Goal: Navigation & Orientation: Find specific page/section

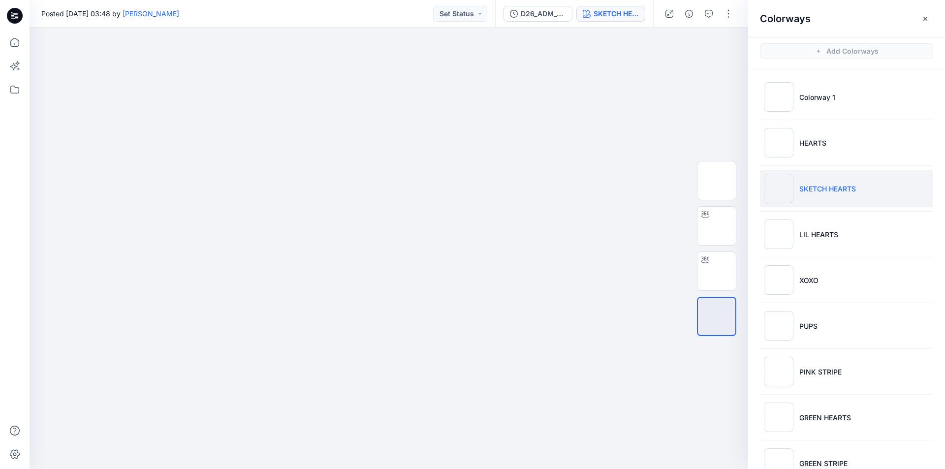
scroll to position [49, 0]
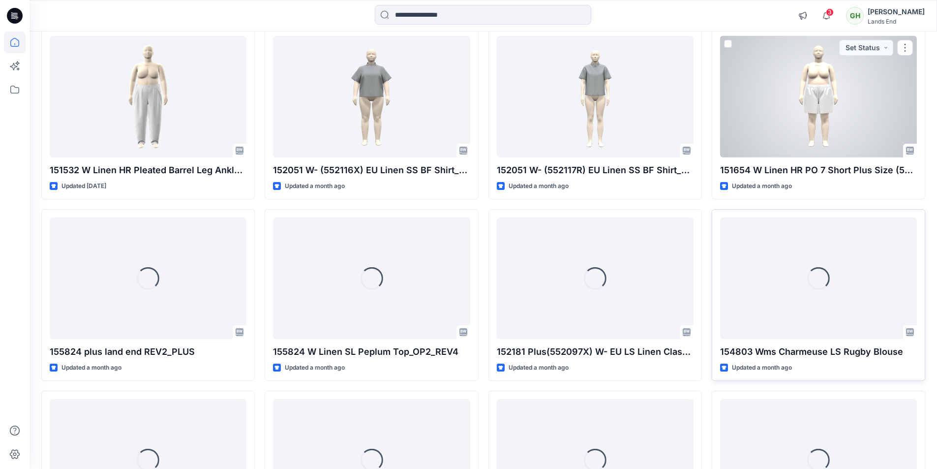
scroll to position [596, 0]
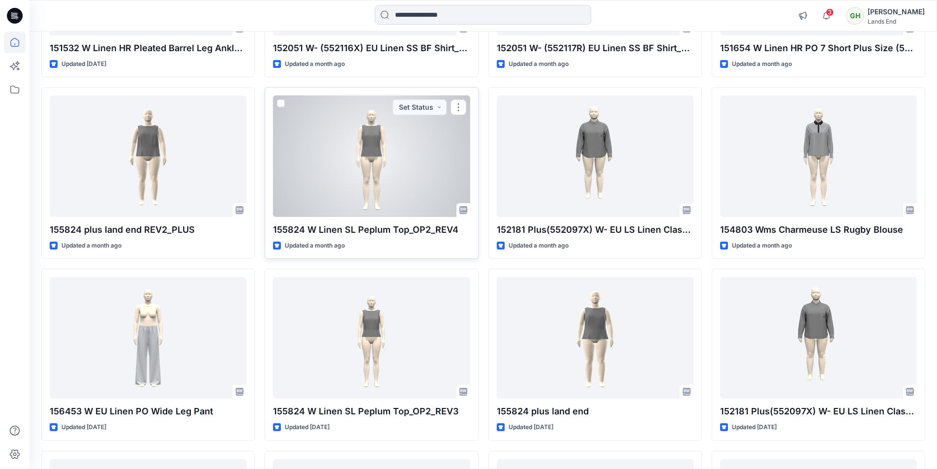
click at [346, 168] on div at bounding box center [371, 156] width 197 height 122
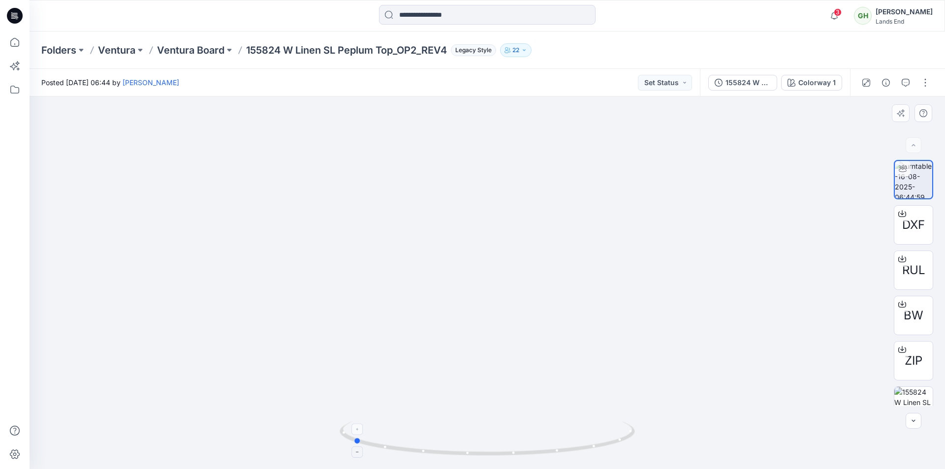
drag, startPoint x: 569, startPoint y: 446, endPoint x: 434, endPoint y: 438, distance: 134.5
click at [434, 438] on icon at bounding box center [488, 439] width 298 height 37
click at [6, 14] on div at bounding box center [14, 15] width 31 height 31
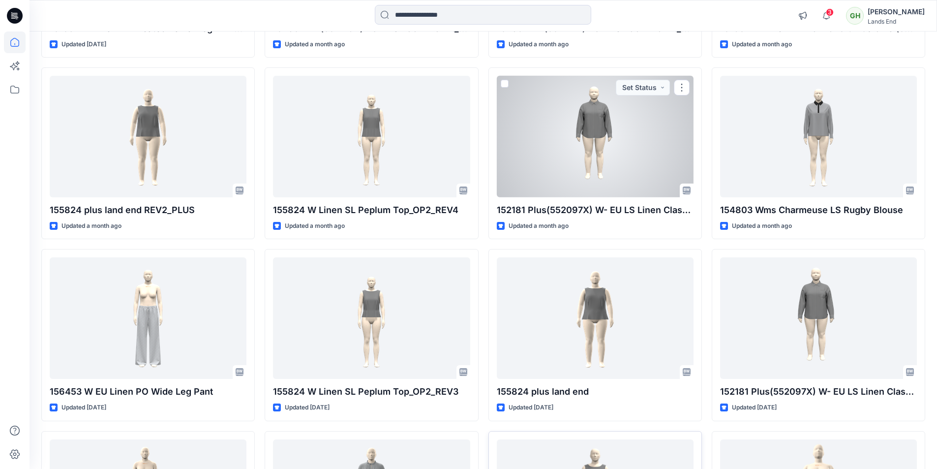
scroll to position [797, 0]
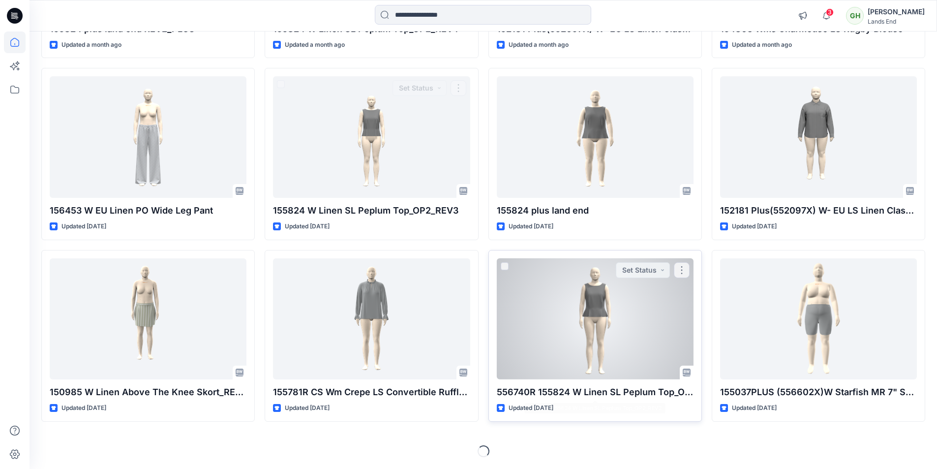
click at [631, 388] on p "556740R 155824 W Linen SL Peplum Top_OP2_REV2" at bounding box center [595, 392] width 197 height 14
click at [604, 354] on div at bounding box center [595, 319] width 197 height 122
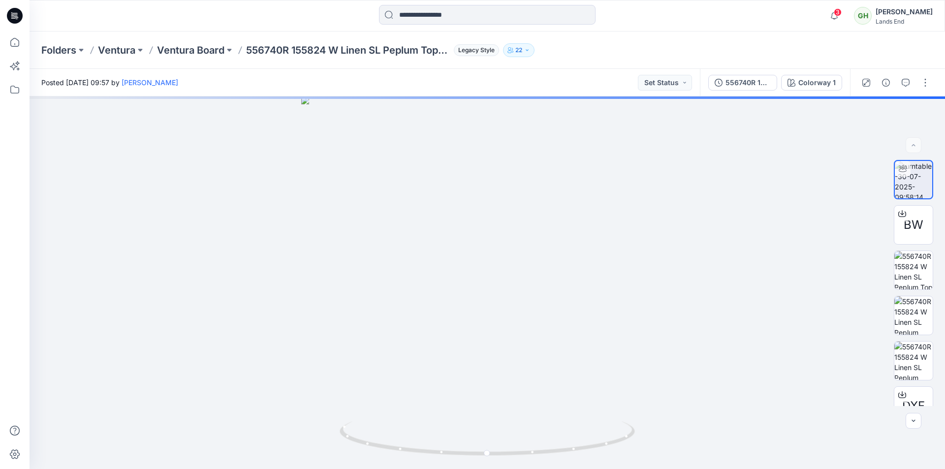
click at [14, 16] on icon at bounding box center [15, 16] width 16 height 16
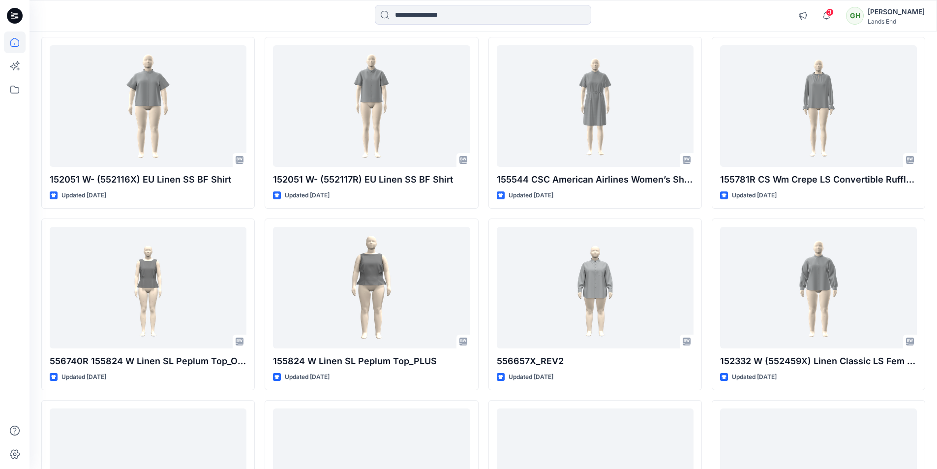
scroll to position [1390, 0]
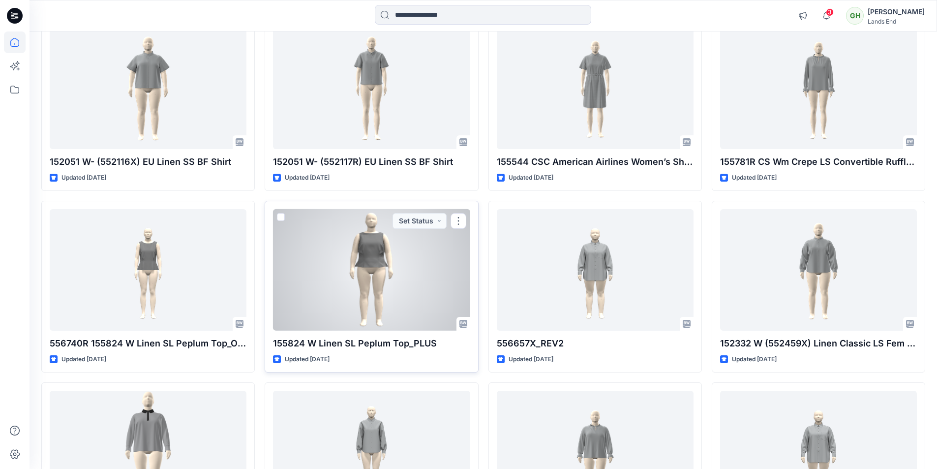
click at [406, 307] on div at bounding box center [371, 270] width 197 height 122
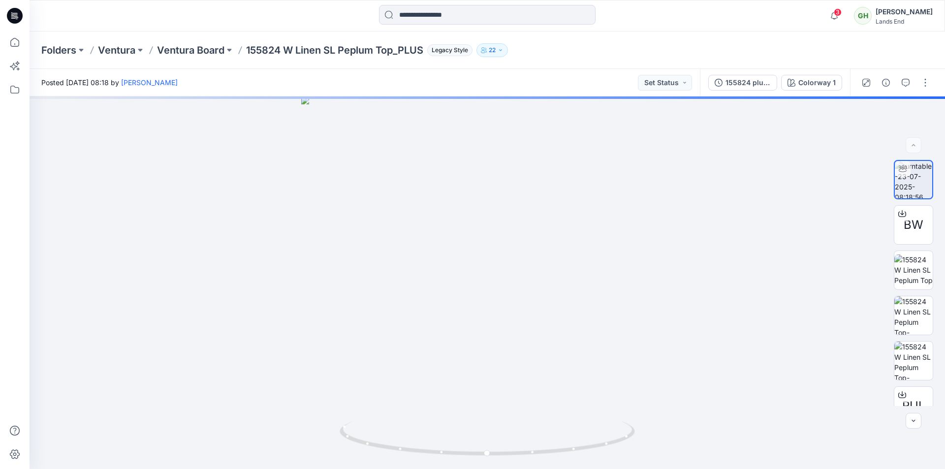
click at [13, 17] on icon at bounding box center [15, 16] width 16 height 16
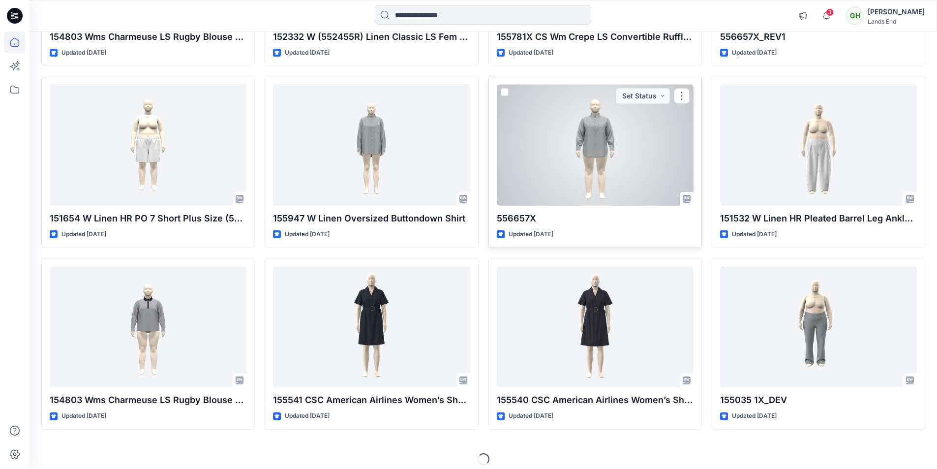
scroll to position [1886, 0]
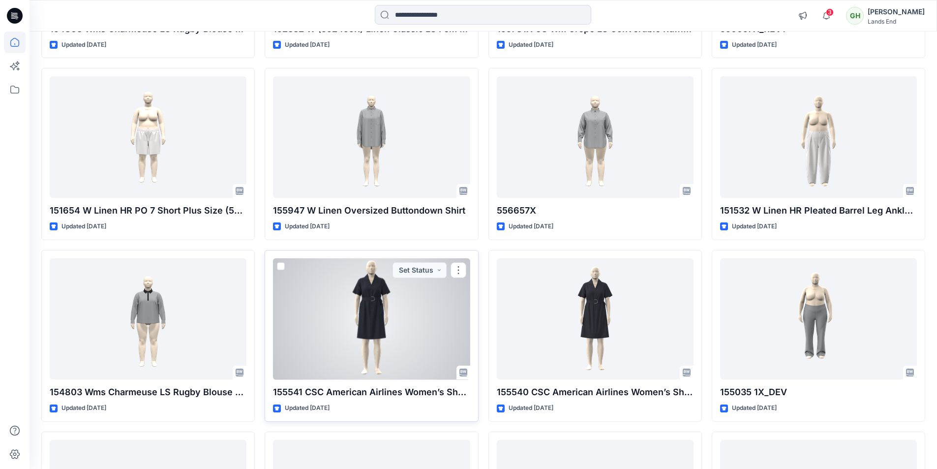
click at [383, 339] on div at bounding box center [371, 319] width 197 height 122
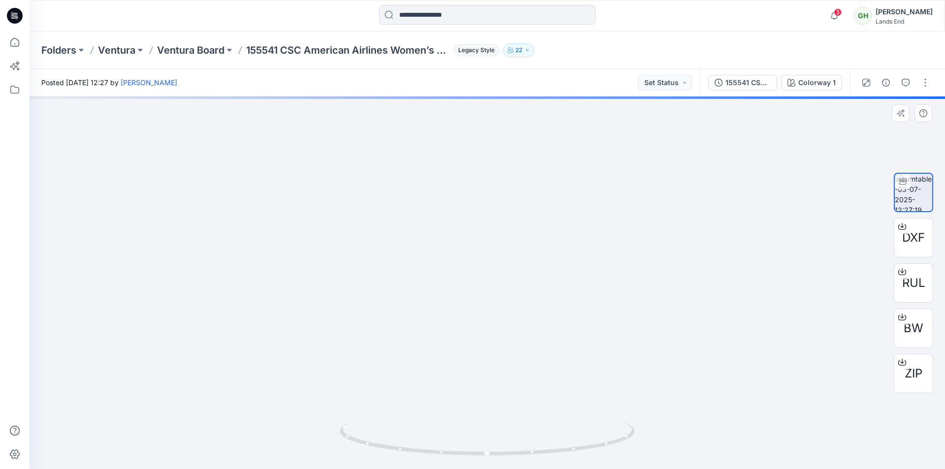
drag, startPoint x: 478, startPoint y: 235, endPoint x: 474, endPoint y: 398, distance: 163.4
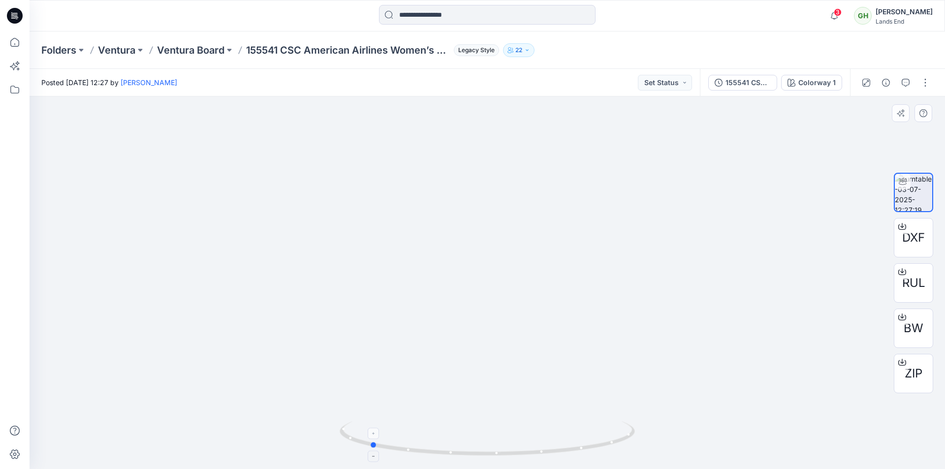
drag, startPoint x: 553, startPoint y: 440, endPoint x: 435, endPoint y: 423, distance: 119.8
click at [435, 424] on icon at bounding box center [488, 439] width 298 height 37
click at [12, 12] on icon at bounding box center [15, 16] width 16 height 16
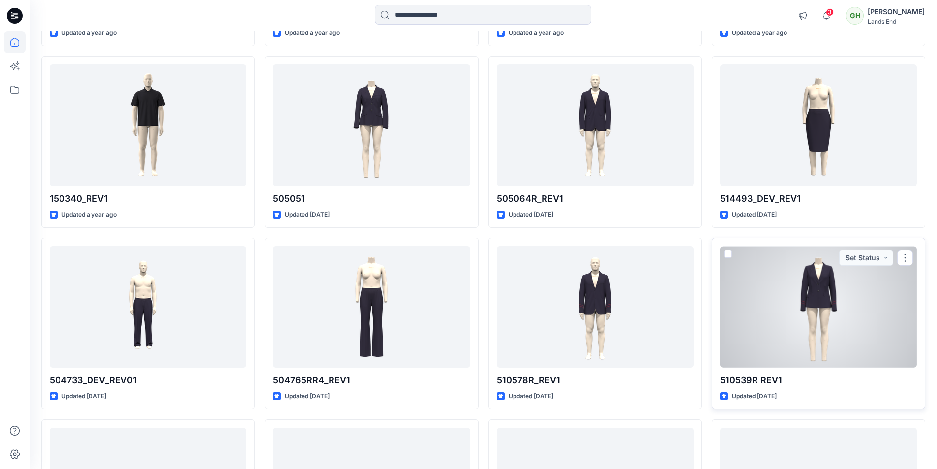
scroll to position [4410, 0]
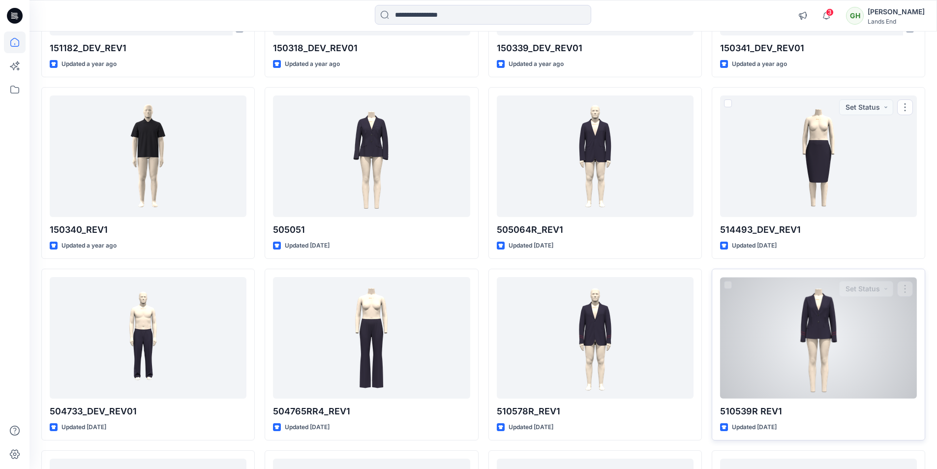
drag, startPoint x: 764, startPoint y: 258, endPoint x: 769, endPoint y: 316, distance: 57.8
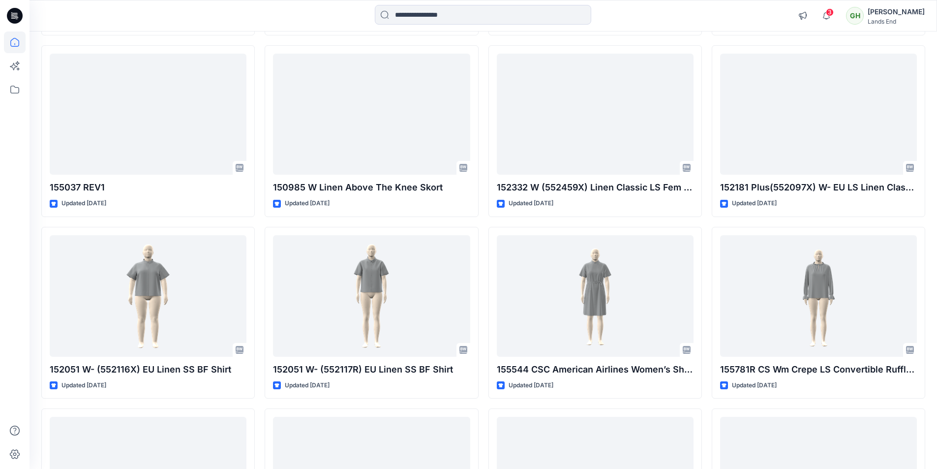
scroll to position [0, 0]
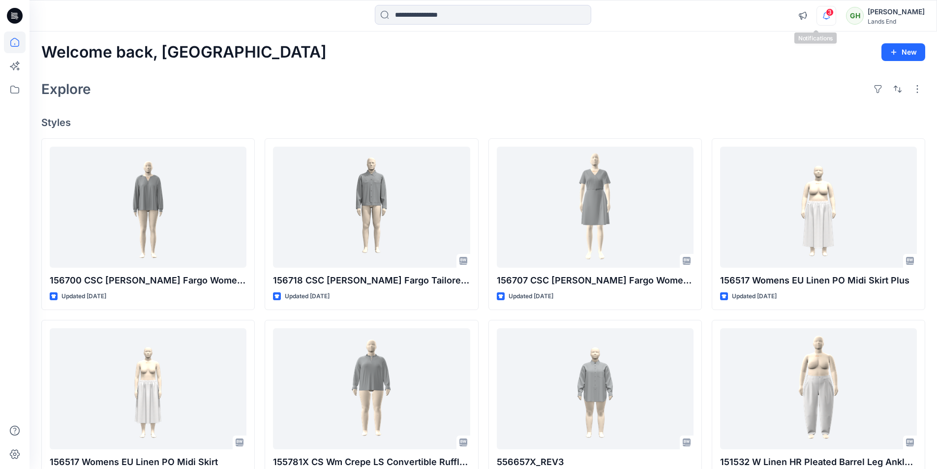
click at [820, 18] on icon "button" at bounding box center [826, 16] width 19 height 20
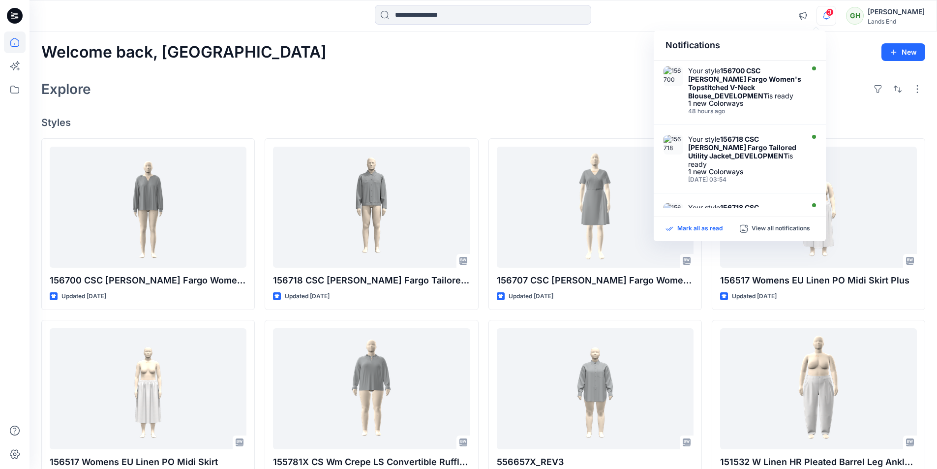
click at [722, 229] on p "Mark all as read" at bounding box center [699, 228] width 45 height 9
click at [499, 98] on div "Explore" at bounding box center [483, 89] width 884 height 24
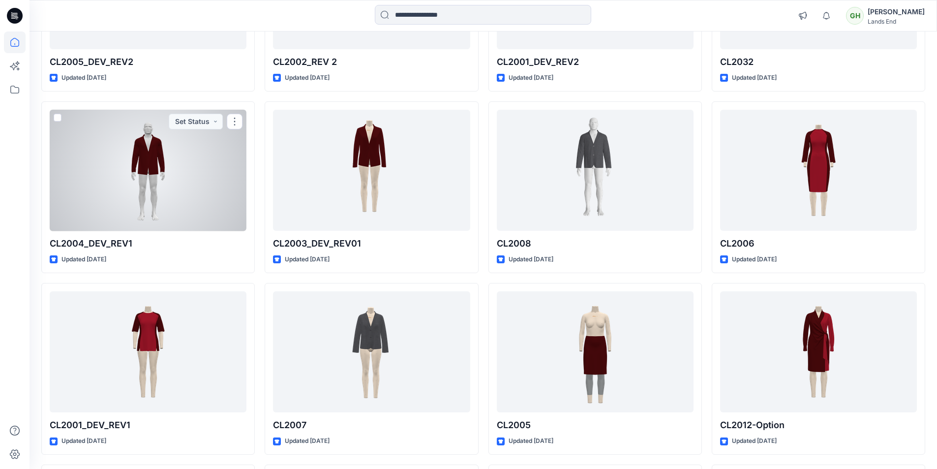
scroll to position [8573, 0]
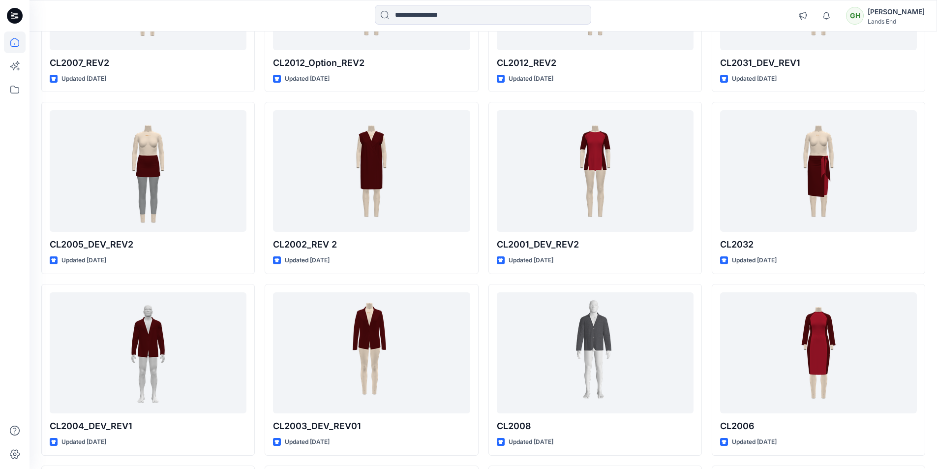
click at [19, 20] on icon at bounding box center [15, 16] width 16 height 16
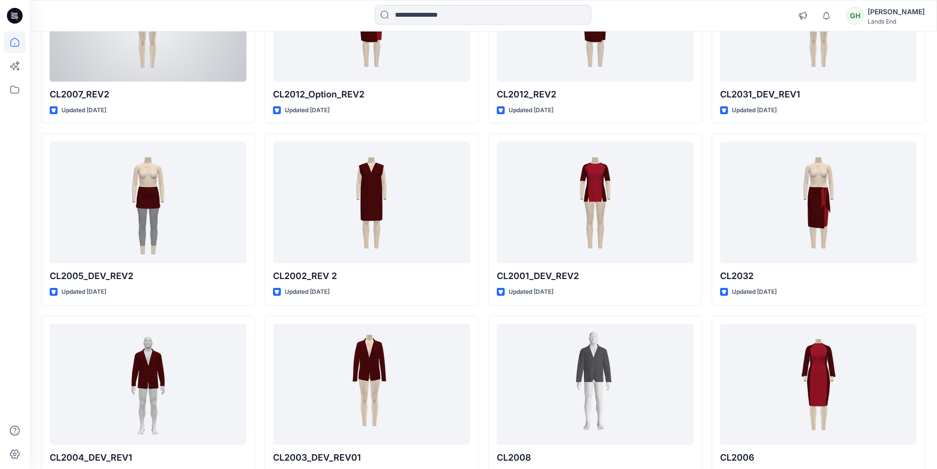
scroll to position [8523, 0]
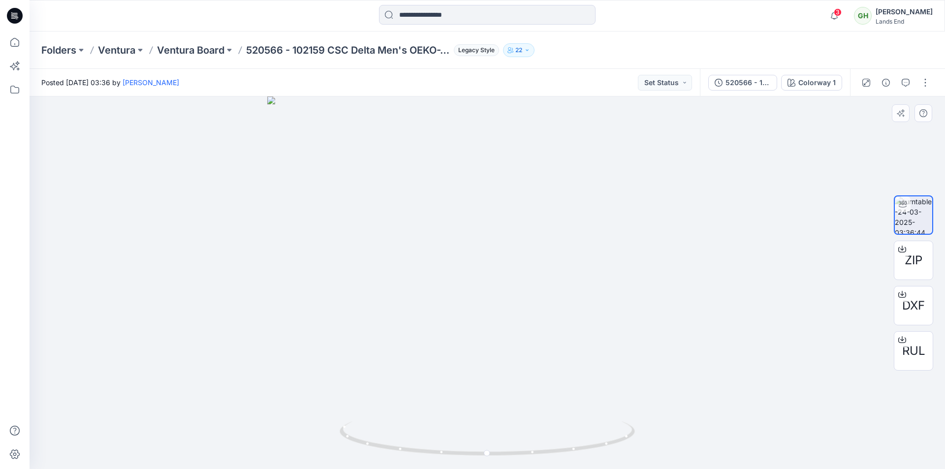
drag, startPoint x: 485, startPoint y: 188, endPoint x: 476, endPoint y: 308, distance: 120.4
drag, startPoint x: 587, startPoint y: 441, endPoint x: 462, endPoint y: 433, distance: 125.2
click at [462, 433] on icon at bounding box center [488, 439] width 298 height 37
drag, startPoint x: 552, startPoint y: 454, endPoint x: 405, endPoint y: 435, distance: 148.3
click at [405, 435] on icon at bounding box center [488, 439] width 298 height 37
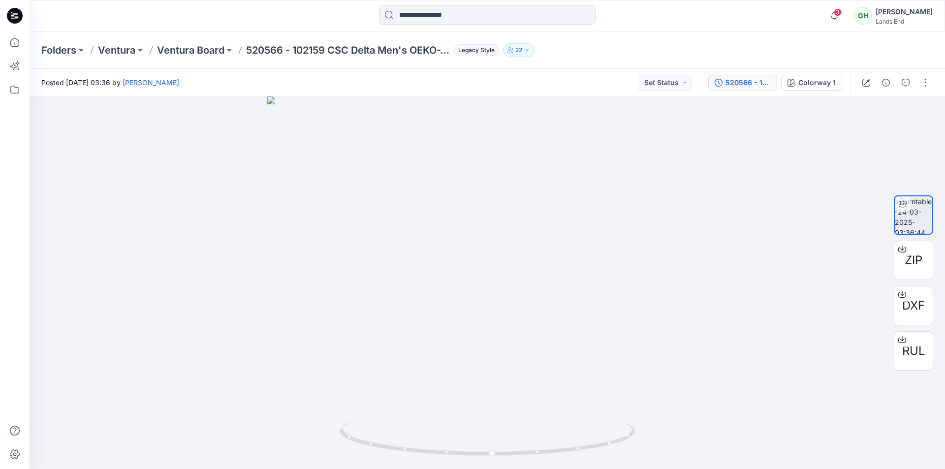
click at [747, 89] on button "520566 - 102159 CSC Delta Men's OEKO-TEX Non Wool Lapel Blazer" at bounding box center [742, 83] width 69 height 16
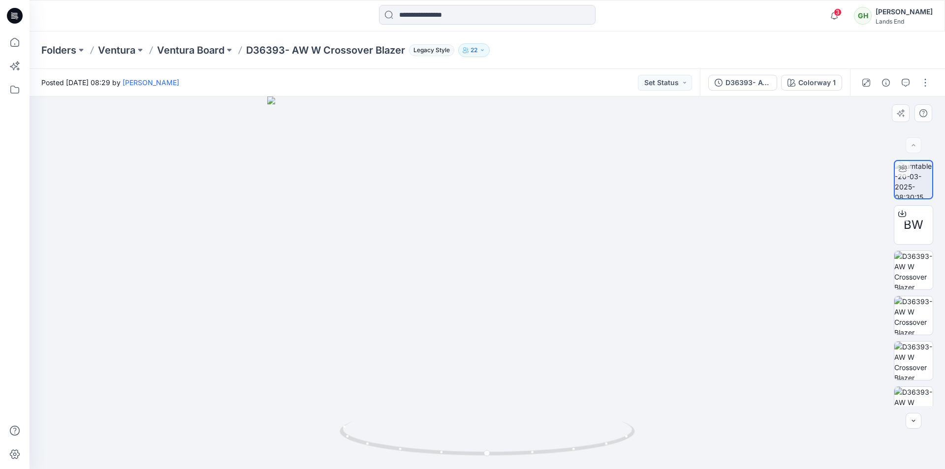
drag, startPoint x: 478, startPoint y: 177, endPoint x: 490, endPoint y: 296, distance: 120.2
drag, startPoint x: 586, startPoint y: 456, endPoint x: 458, endPoint y: 447, distance: 128.2
click at [458, 447] on icon at bounding box center [488, 439] width 298 height 37
drag, startPoint x: 484, startPoint y: 455, endPoint x: 606, endPoint y: 450, distance: 122.1
click at [606, 450] on icon at bounding box center [488, 439] width 298 height 37
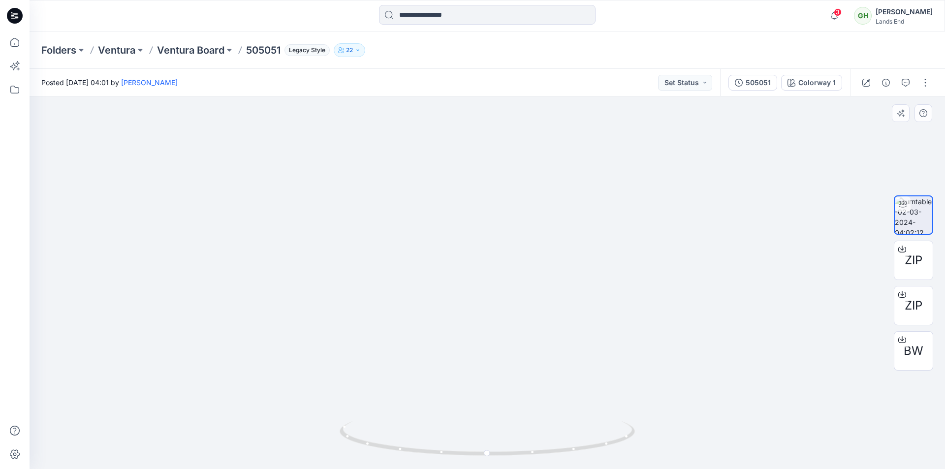
drag, startPoint x: 466, startPoint y: 163, endPoint x: 466, endPoint y: 388, distance: 224.3
drag, startPoint x: 584, startPoint y: 441, endPoint x: 456, endPoint y: 427, distance: 129.2
click at [456, 427] on icon at bounding box center [488, 439] width 298 height 37
drag, startPoint x: 519, startPoint y: 456, endPoint x: 681, endPoint y: 452, distance: 162.4
click at [681, 452] on div at bounding box center [487, 282] width 915 height 372
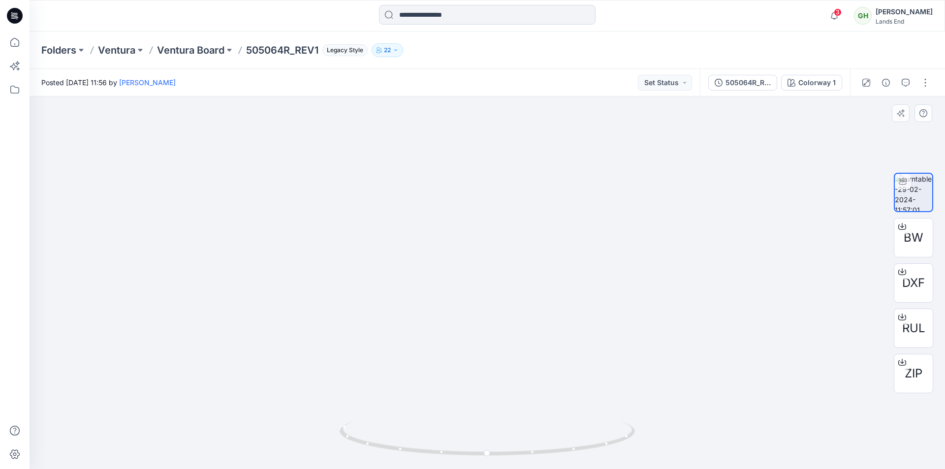
drag, startPoint x: 522, startPoint y: 183, endPoint x: 544, endPoint y: 397, distance: 215.1
drag, startPoint x: 504, startPoint y: 158, endPoint x: 491, endPoint y: 347, distance: 189.8
drag, startPoint x: 490, startPoint y: 336, endPoint x: 478, endPoint y: 398, distance: 63.6
drag, startPoint x: 573, startPoint y: 443, endPoint x: 532, endPoint y: 452, distance: 41.9
click at [532, 452] on icon at bounding box center [488, 439] width 298 height 37
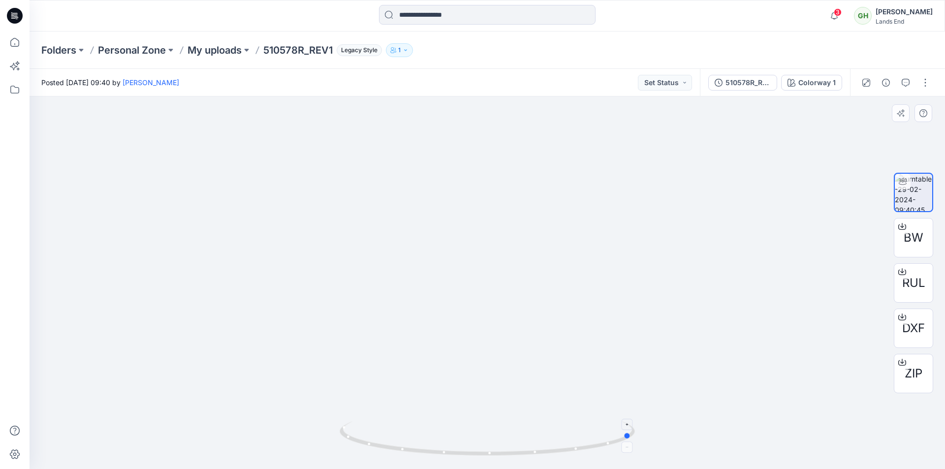
drag, startPoint x: 564, startPoint y: 454, endPoint x: 462, endPoint y: 432, distance: 104.1
click at [457, 452] on icon at bounding box center [488, 439] width 298 height 37
drag, startPoint x: 512, startPoint y: 451, endPoint x: 653, endPoint y: 452, distance: 141.2
click at [653, 452] on div at bounding box center [487, 282] width 915 height 372
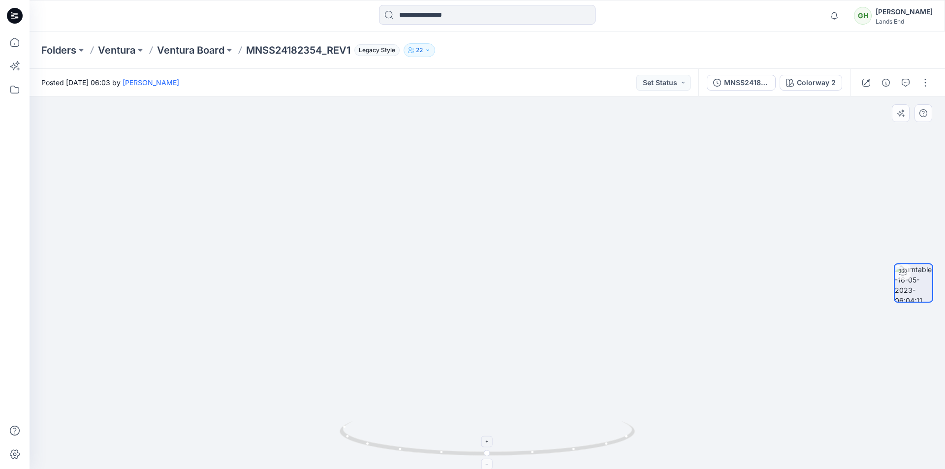
drag, startPoint x: 497, startPoint y: 290, endPoint x: 521, endPoint y: 457, distance: 168.0
drag, startPoint x: 555, startPoint y: 450, endPoint x: 408, endPoint y: 439, distance: 148.0
click at [408, 439] on icon at bounding box center [488, 439] width 298 height 37
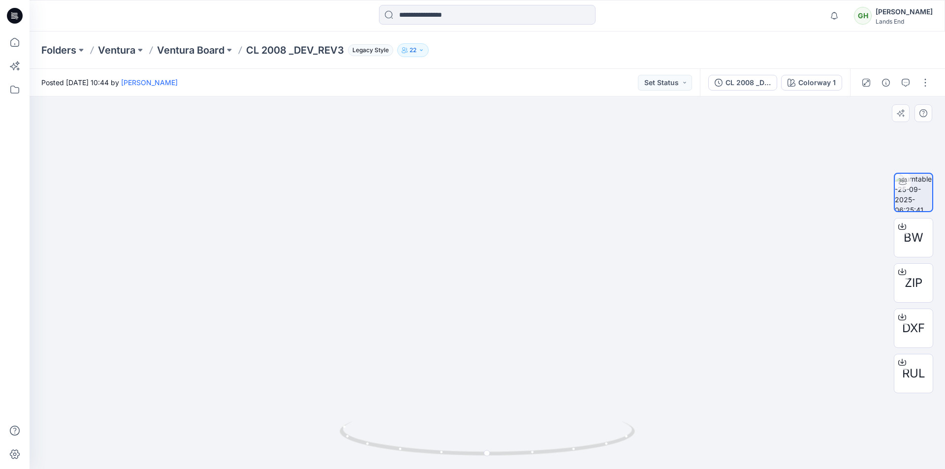
drag, startPoint x: 489, startPoint y: 163, endPoint x: 535, endPoint y: 340, distance: 182.9
click at [920, 232] on span "BW" at bounding box center [913, 238] width 20 height 18
drag, startPoint x: 509, startPoint y: 447, endPoint x: 516, endPoint y: 328, distance: 118.8
click at [423, 435] on icon at bounding box center [488, 439] width 298 height 37
drag, startPoint x: 496, startPoint y: 457, endPoint x: 647, endPoint y: 451, distance: 150.7
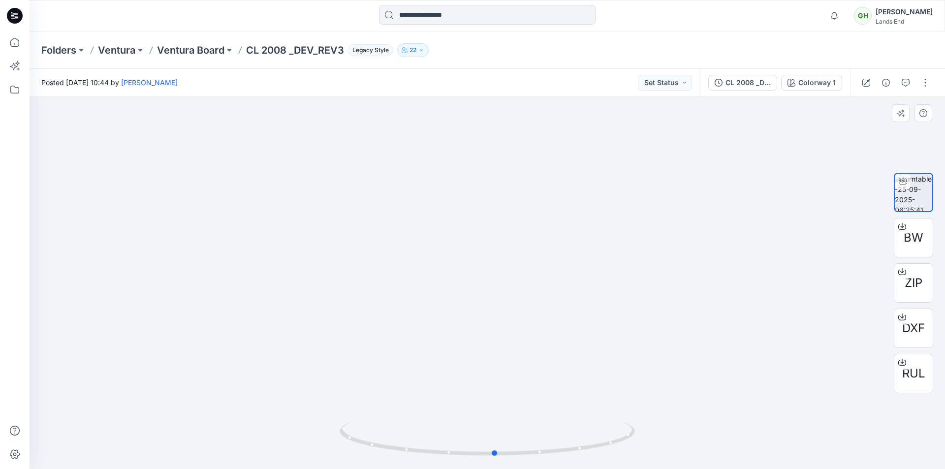
click at [647, 451] on div at bounding box center [487, 282] width 915 height 372
drag, startPoint x: 783, startPoint y: 4, endPoint x: 603, endPoint y: 45, distance: 184.5
click at [604, 43] on div "Folders Ventura Ventura Board CL 2008 _DEV_REV3 Legacy Style 22" at bounding box center [448, 50] width 815 height 14
click at [21, 20] on icon at bounding box center [15, 16] width 16 height 16
drag, startPoint x: 499, startPoint y: 237, endPoint x: 523, endPoint y: 439, distance: 203.1
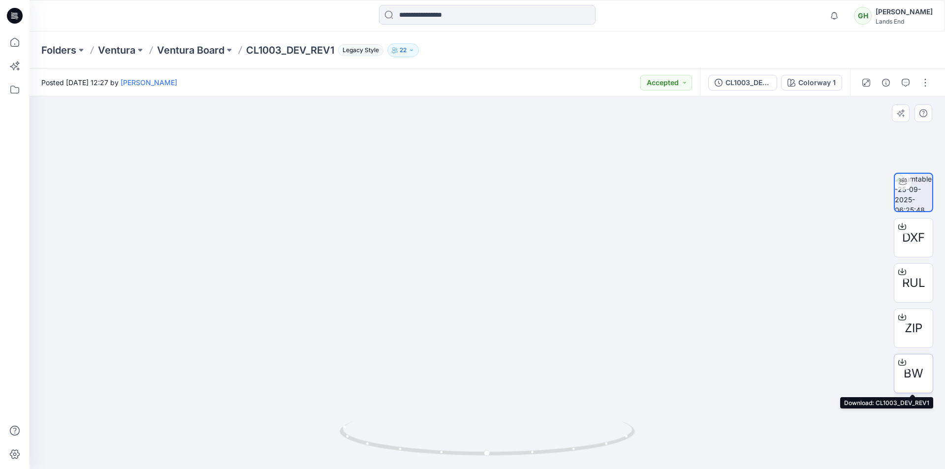
click at [927, 373] on div "BW" at bounding box center [912, 373] width 39 height 39
drag, startPoint x: 487, startPoint y: 216, endPoint x: 552, endPoint y: 429, distance: 221.6
drag, startPoint x: 483, startPoint y: 194, endPoint x: 592, endPoint y: 488, distance: 313.5
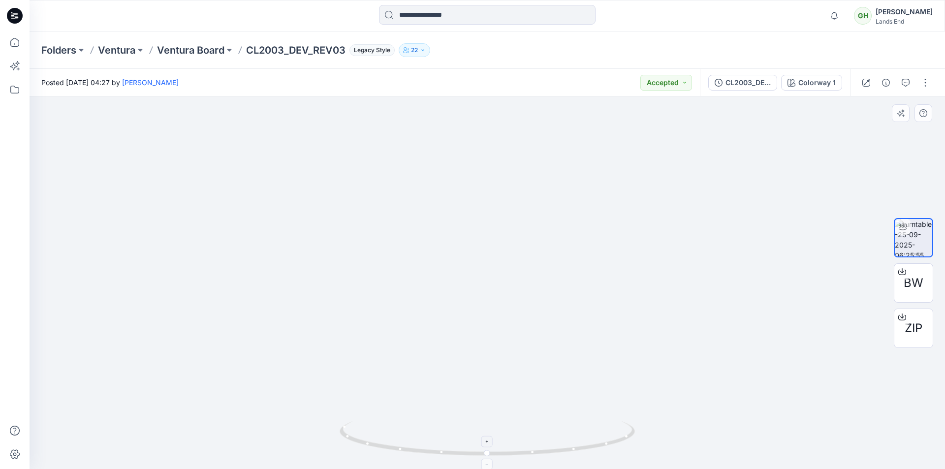
drag, startPoint x: 532, startPoint y: 398, endPoint x: 544, endPoint y: 451, distance: 53.6
drag, startPoint x: 587, startPoint y: 458, endPoint x: 481, endPoint y: 386, distance: 128.7
click at [460, 450] on icon at bounding box center [488, 439] width 298 height 37
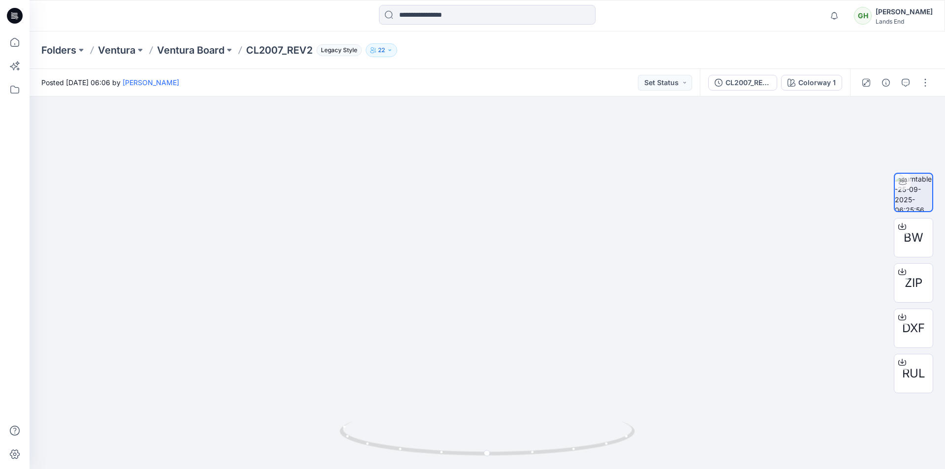
drag, startPoint x: 477, startPoint y: 244, endPoint x: 489, endPoint y: 479, distance: 235.4
drag, startPoint x: 580, startPoint y: 459, endPoint x: 453, endPoint y: 457, distance: 126.9
click at [453, 457] on div at bounding box center [486, 444] width 295 height 49
click at [918, 240] on span "BW" at bounding box center [913, 238] width 20 height 18
drag, startPoint x: 463, startPoint y: 463, endPoint x: 635, endPoint y: 465, distance: 171.7
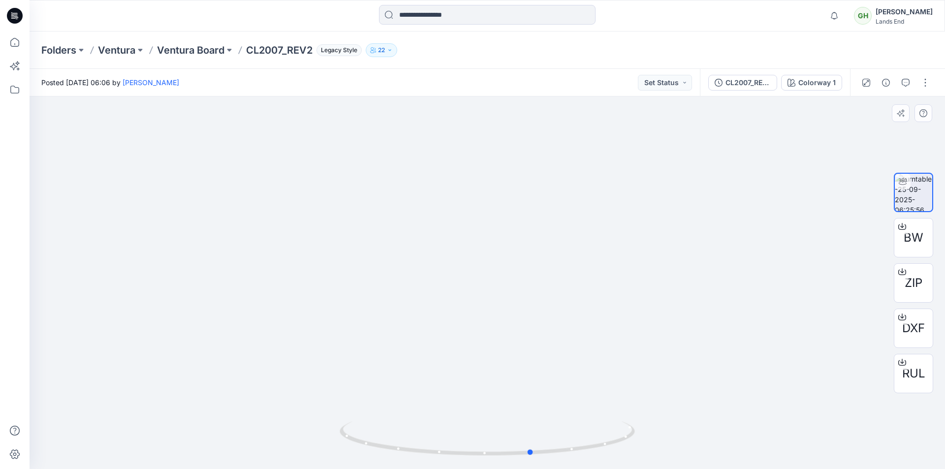
click at [635, 467] on div at bounding box center [487, 282] width 915 height 372
